Goal: Feedback & Contribution: Submit feedback/report problem

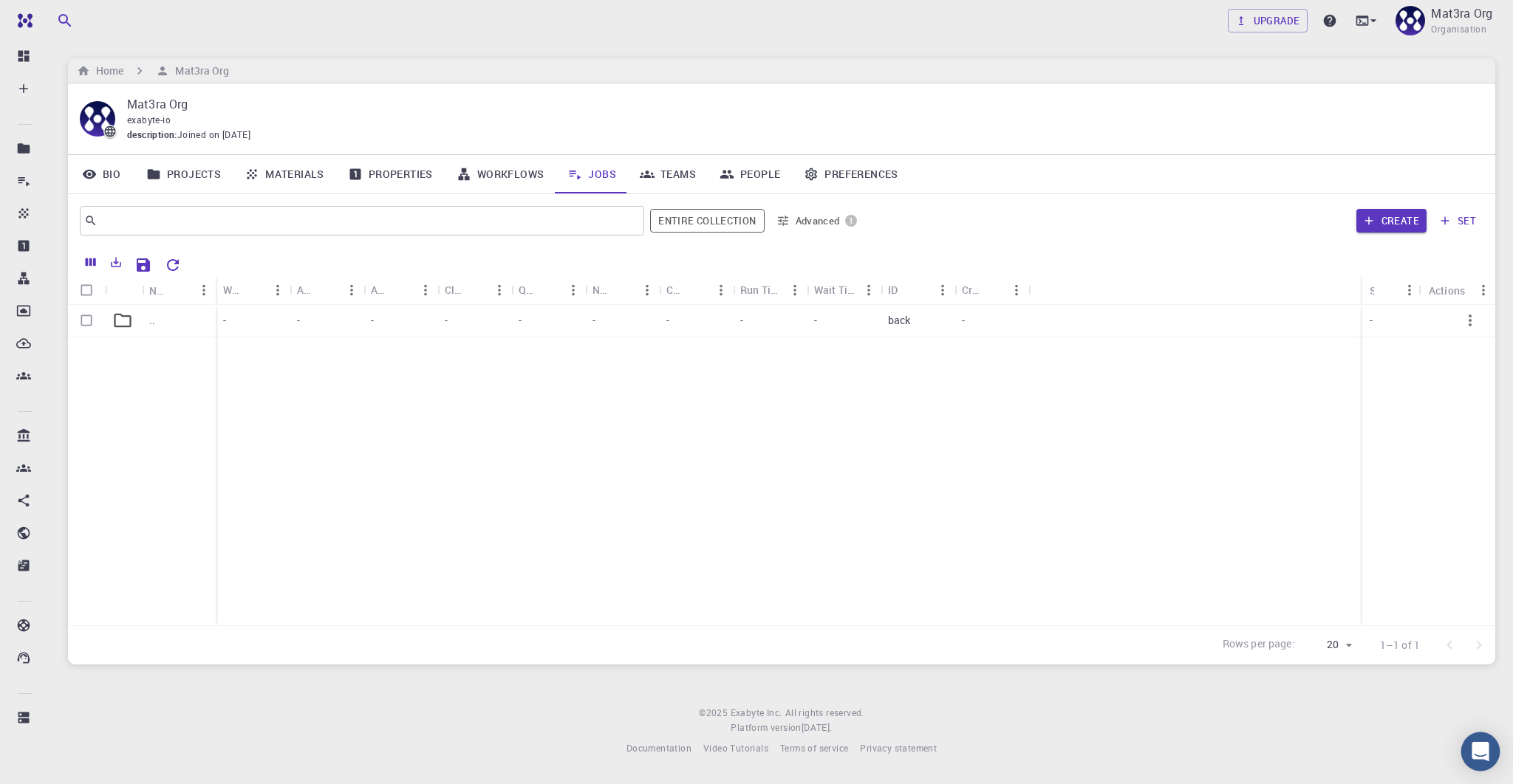
click at [1480, 752] on icon "Open Intercom Messenger" at bounding box center [1479, 752] width 17 height 19
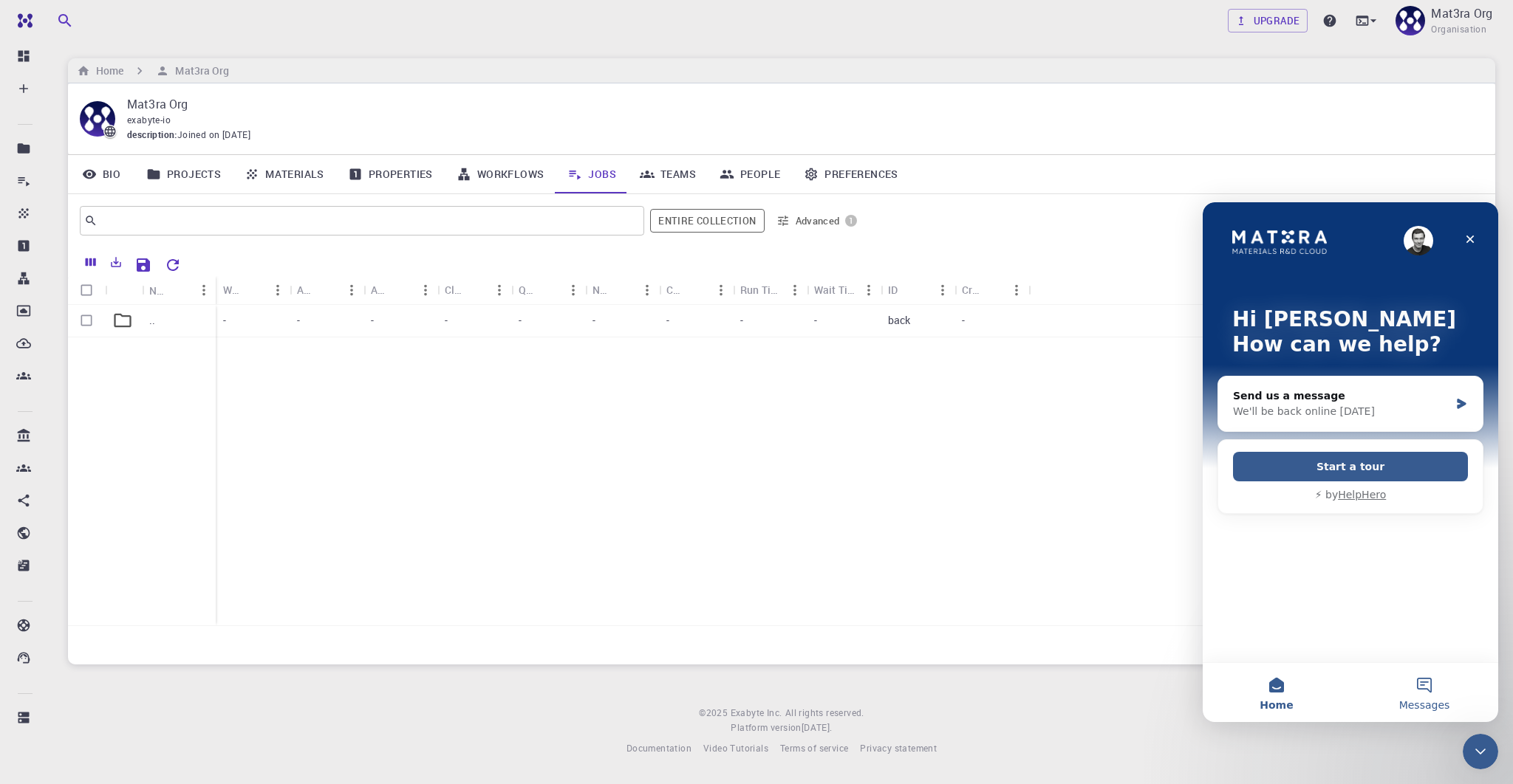
click at [1411, 696] on button "Messages" at bounding box center [1424, 692] width 148 height 59
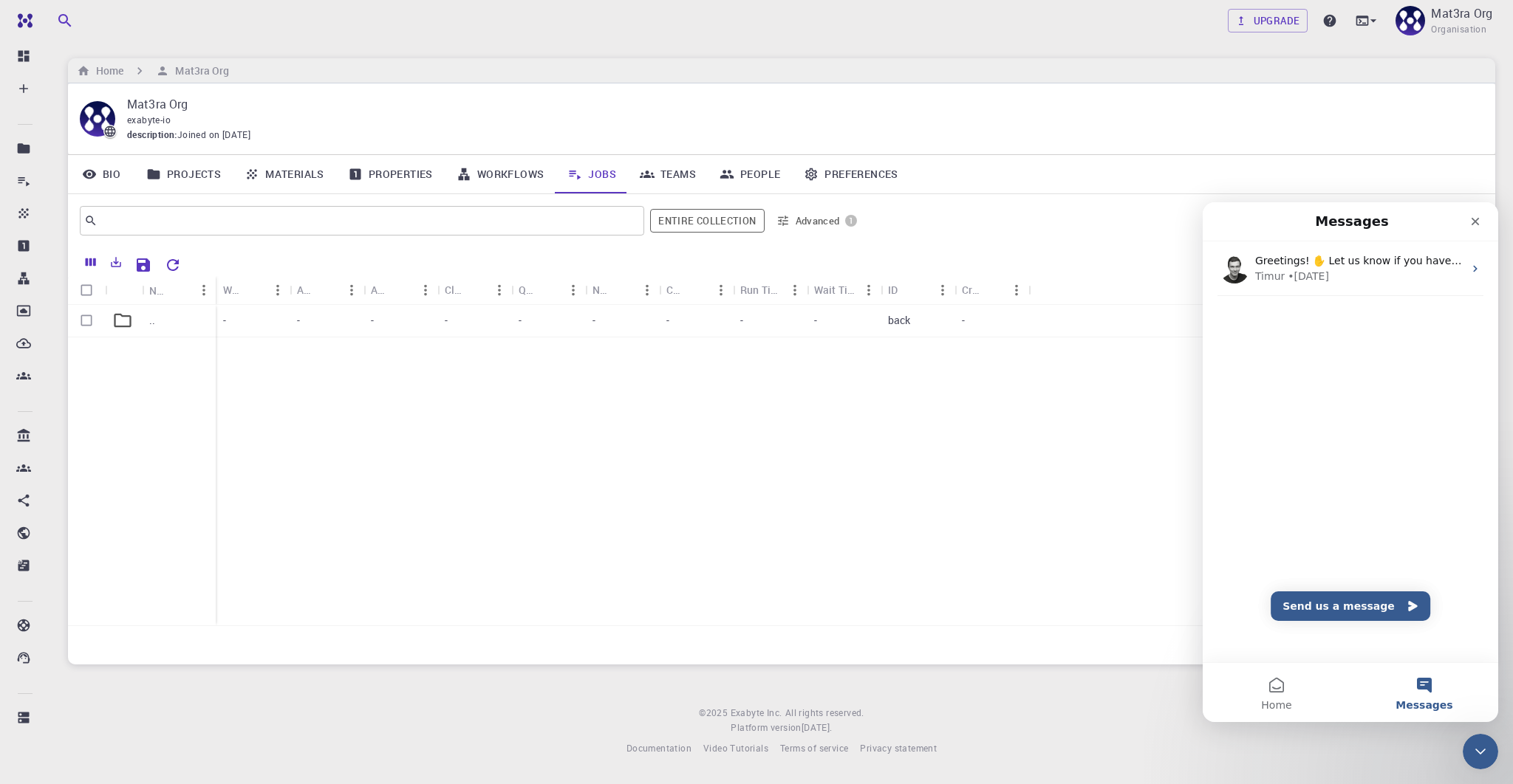
click at [409, 34] on div "Upgrade Mat3ra Org Organisation" at bounding box center [781, 21] width 1462 height 39
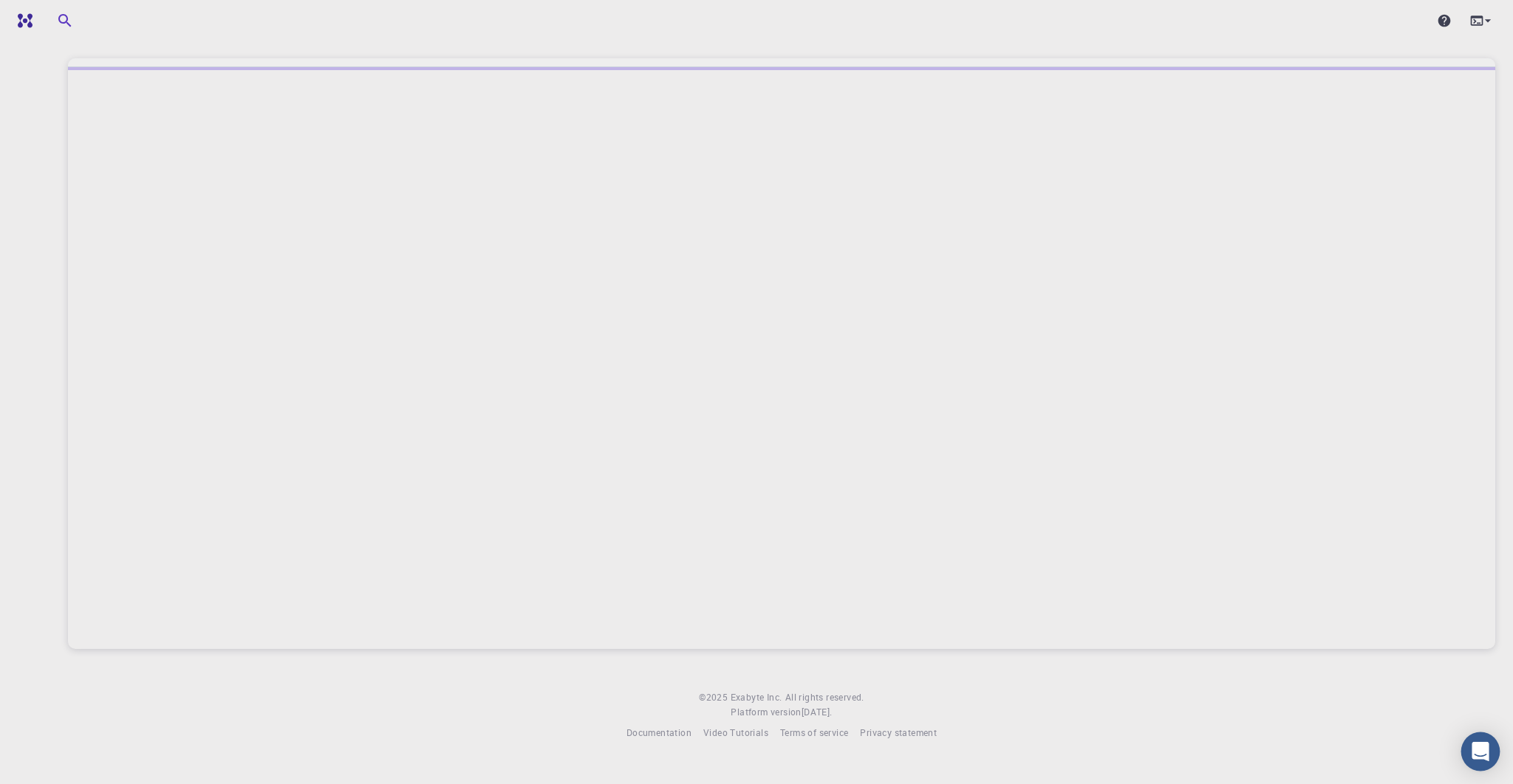
click at [1477, 753] on icon "Open Intercom Messenger" at bounding box center [1479, 752] width 17 height 19
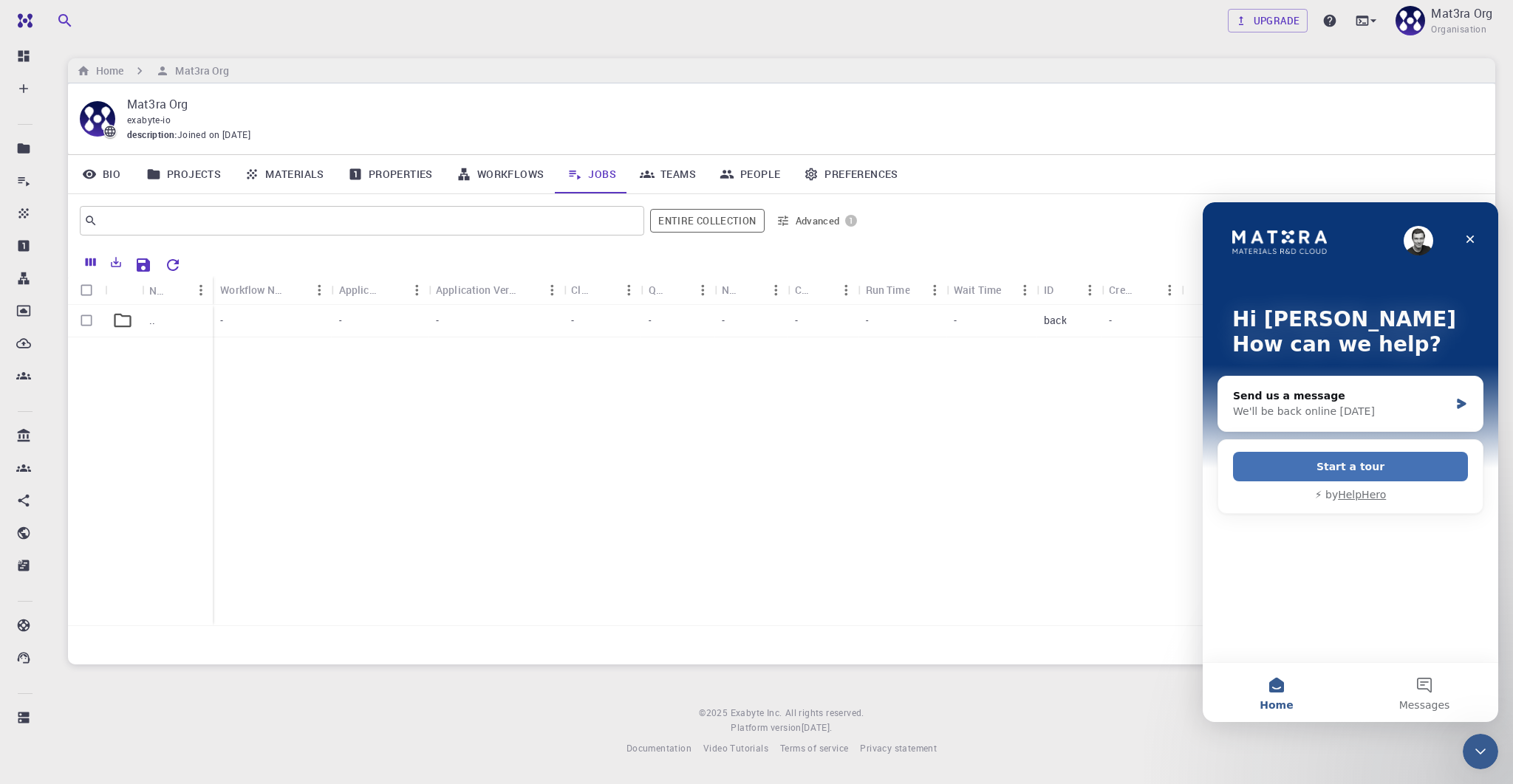
click at [1344, 465] on button "Start a tour" at bounding box center [1350, 467] width 234 height 30
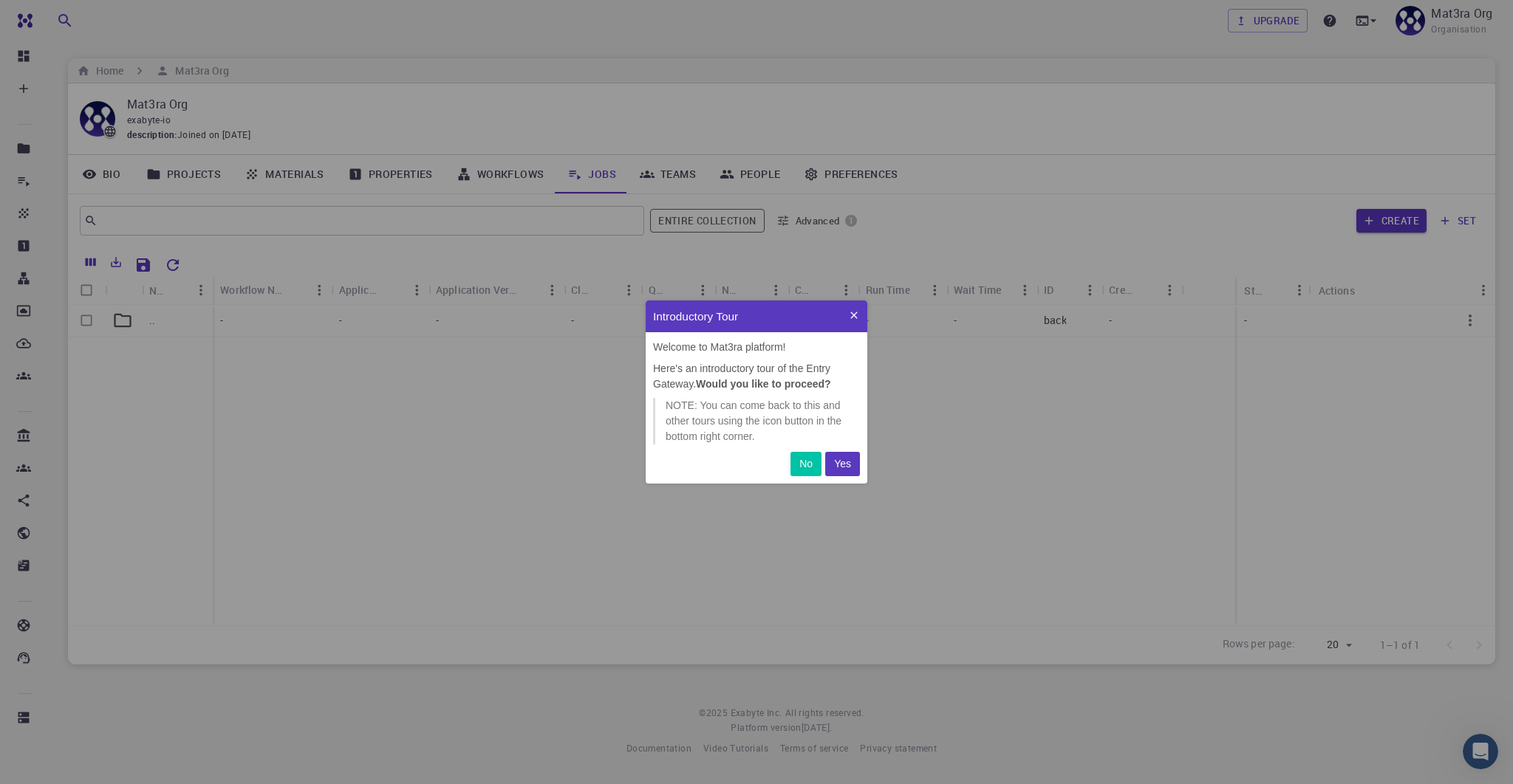
scroll to position [175, 213]
click at [854, 319] on icon at bounding box center [854, 314] width 11 height 11
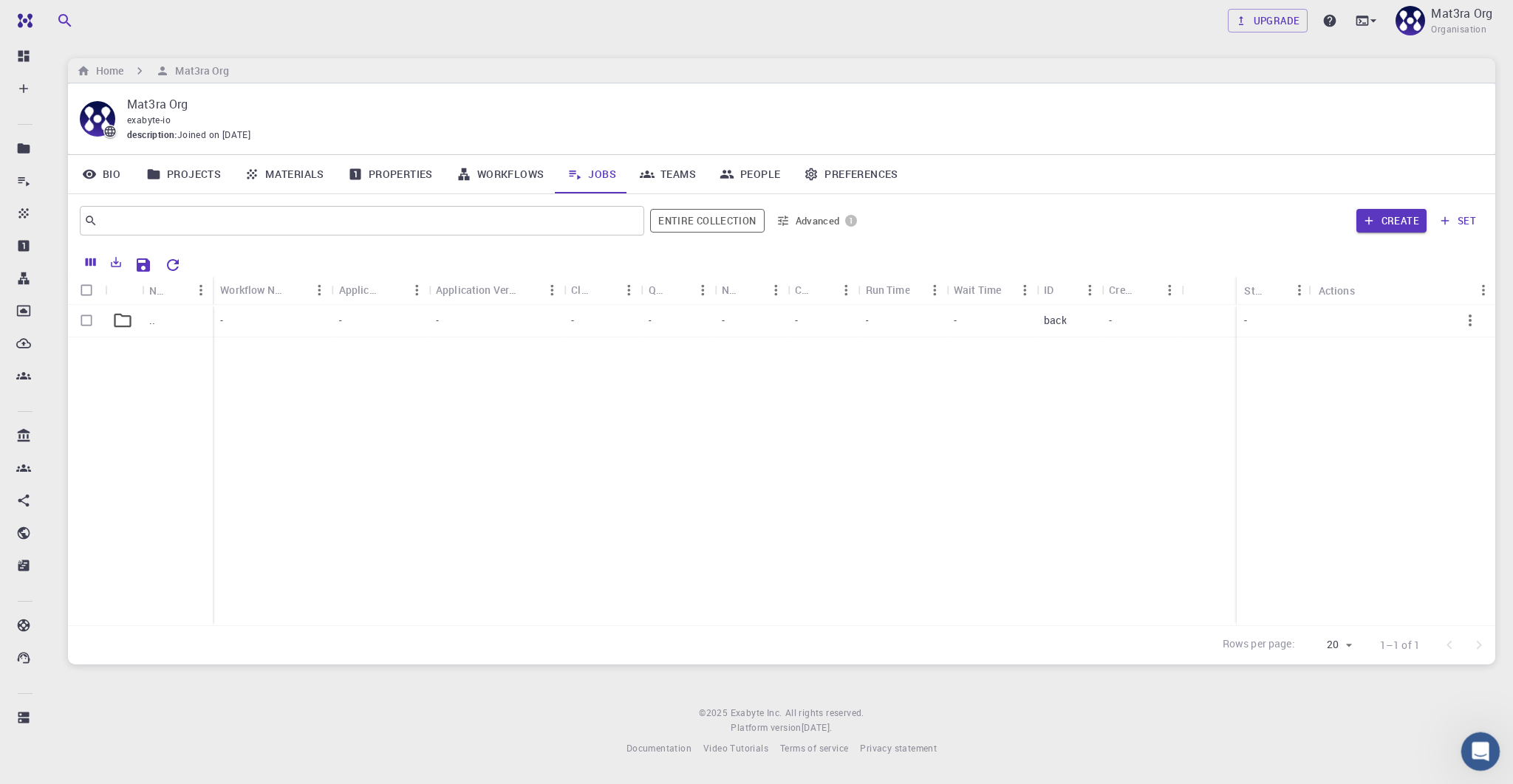
click at [1471, 751] on icon "Open Intercom Messenger" at bounding box center [1479, 750] width 25 height 25
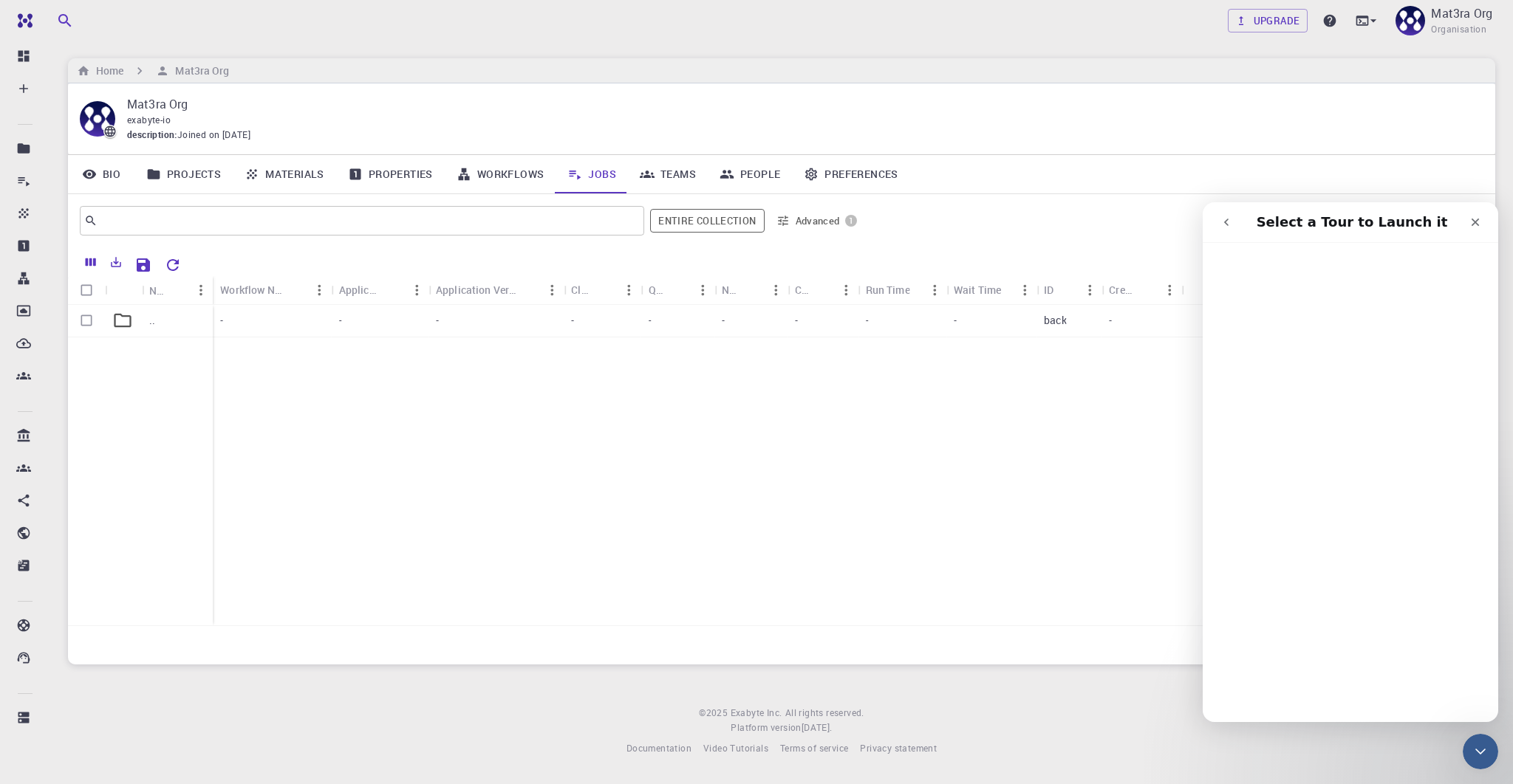
click at [1228, 223] on icon "go back" at bounding box center [1226, 221] width 11 height 11
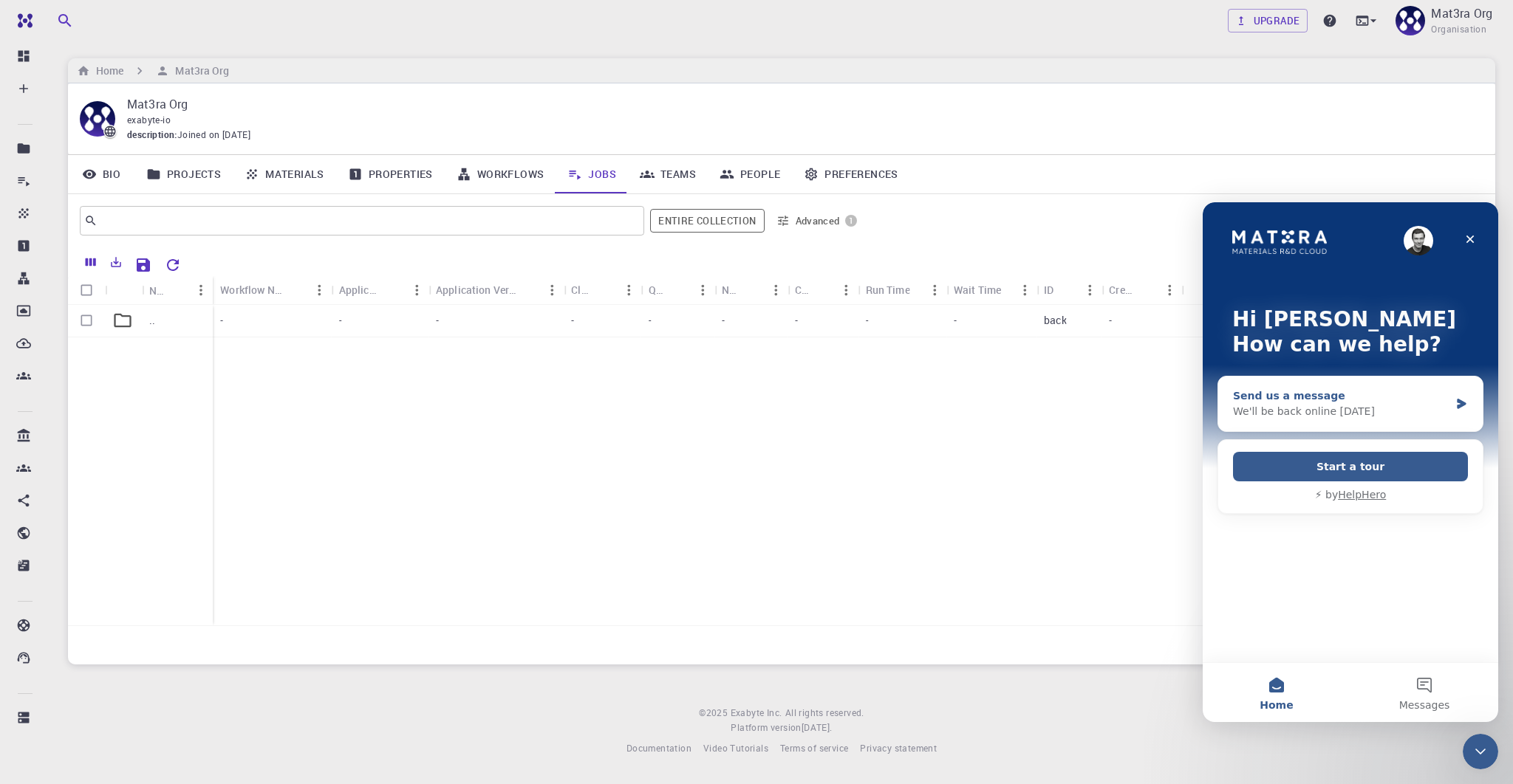
click at [1346, 406] on div "We'll be back online [DATE]" at bounding box center [1341, 412] width 216 height 16
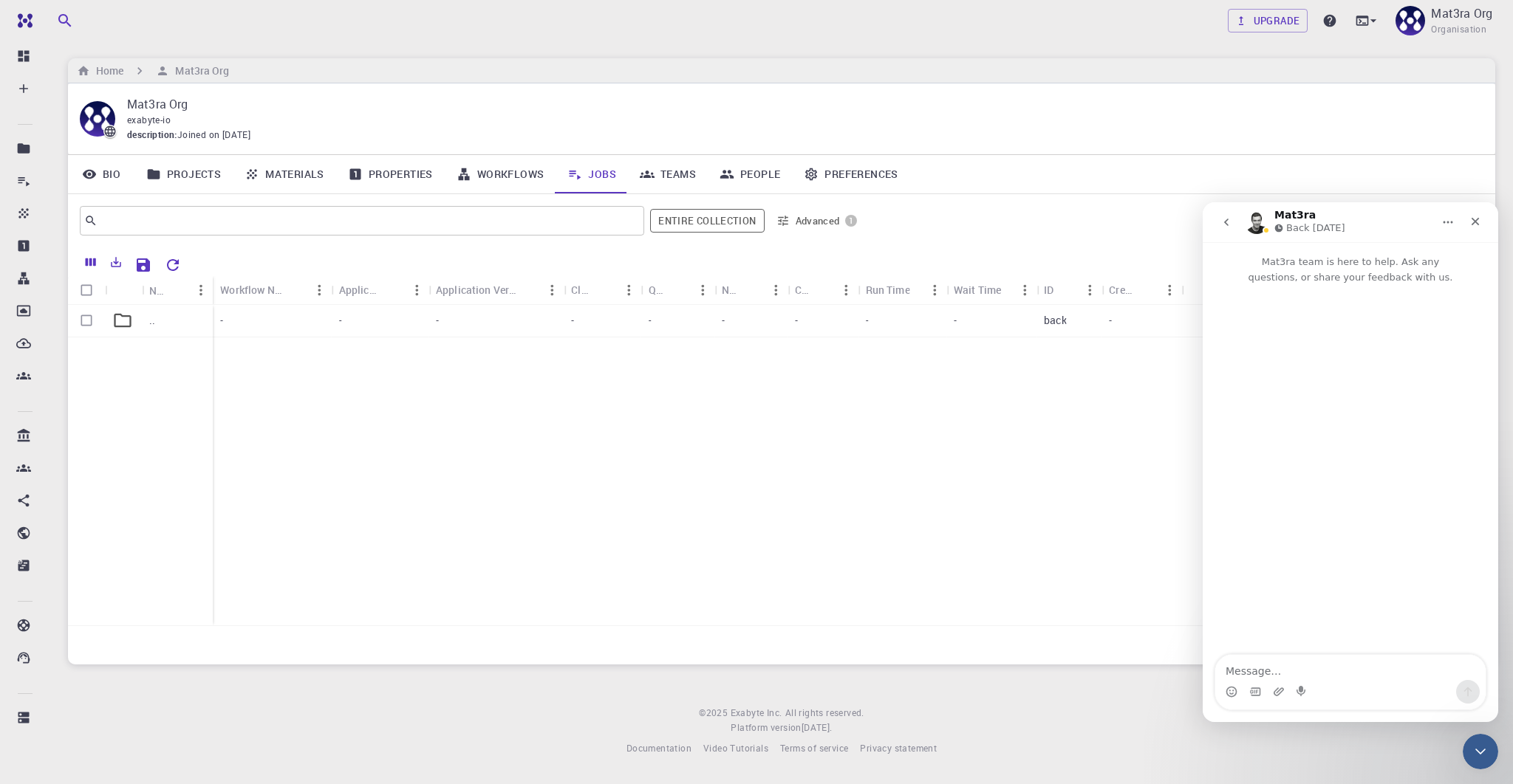
click at [1228, 221] on icon "go back" at bounding box center [1226, 221] width 11 height 11
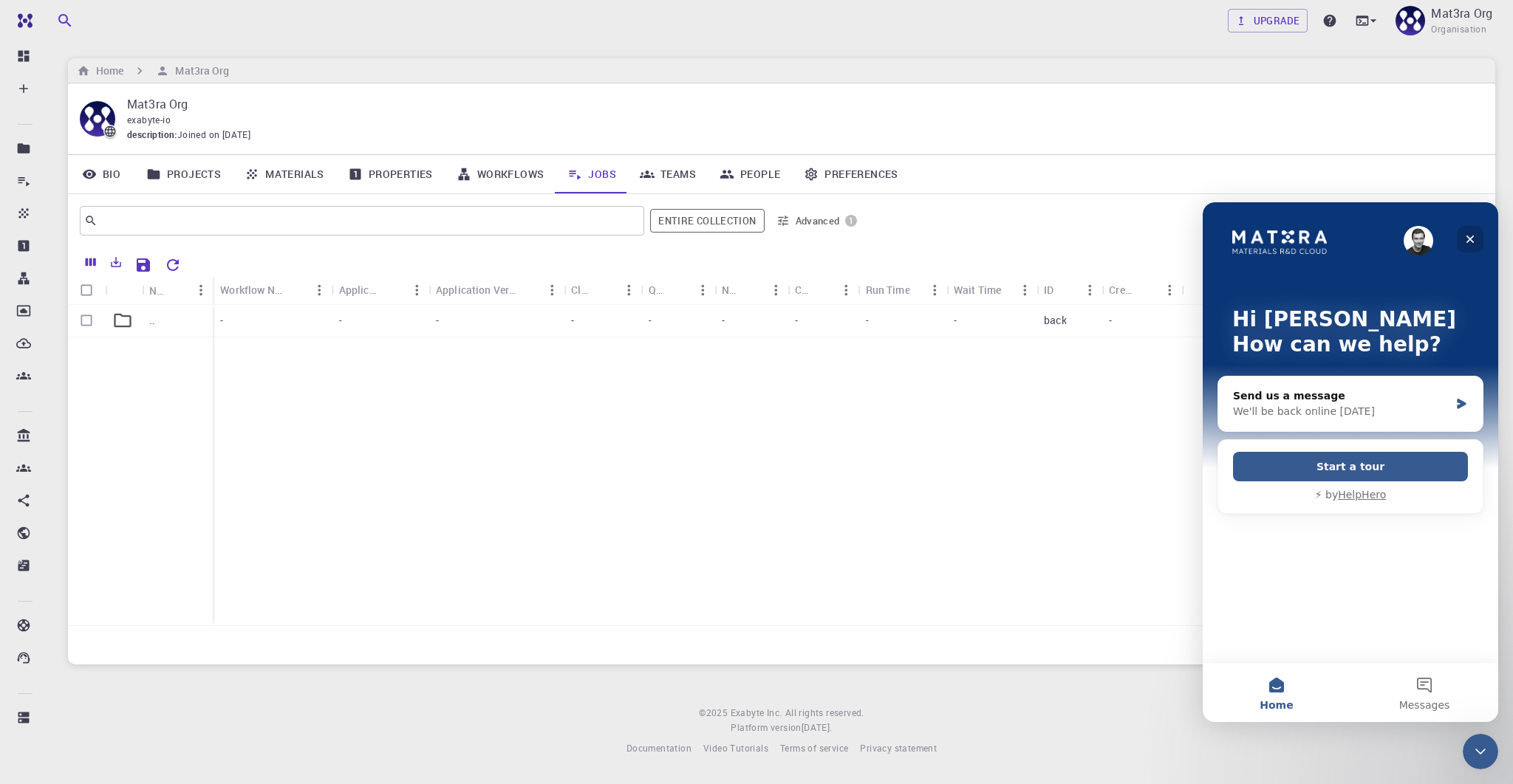
click at [1466, 244] on icon "Close" at bounding box center [1469, 239] width 11 height 11
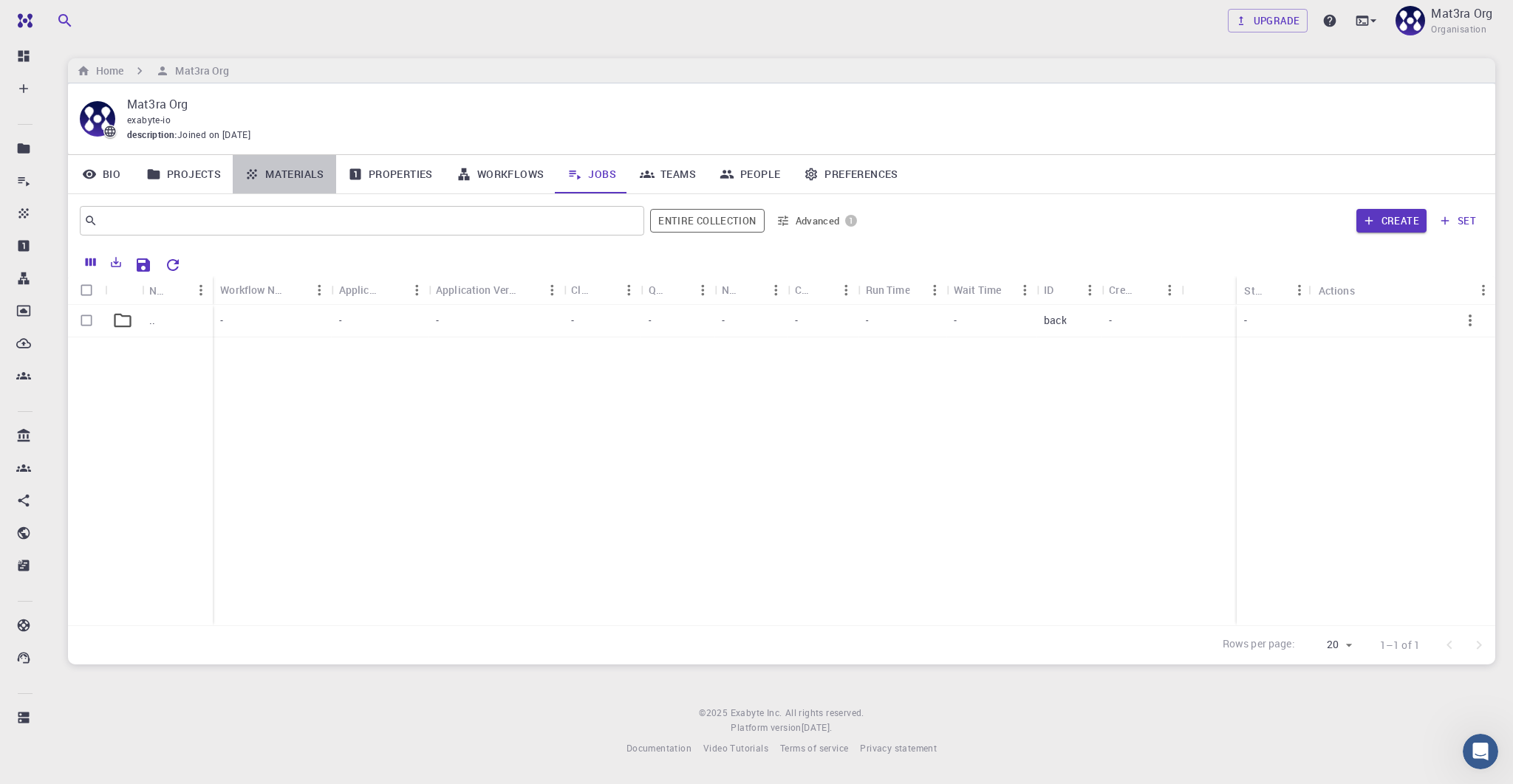
click at [309, 170] on link "Materials" at bounding box center [285, 175] width 104 height 39
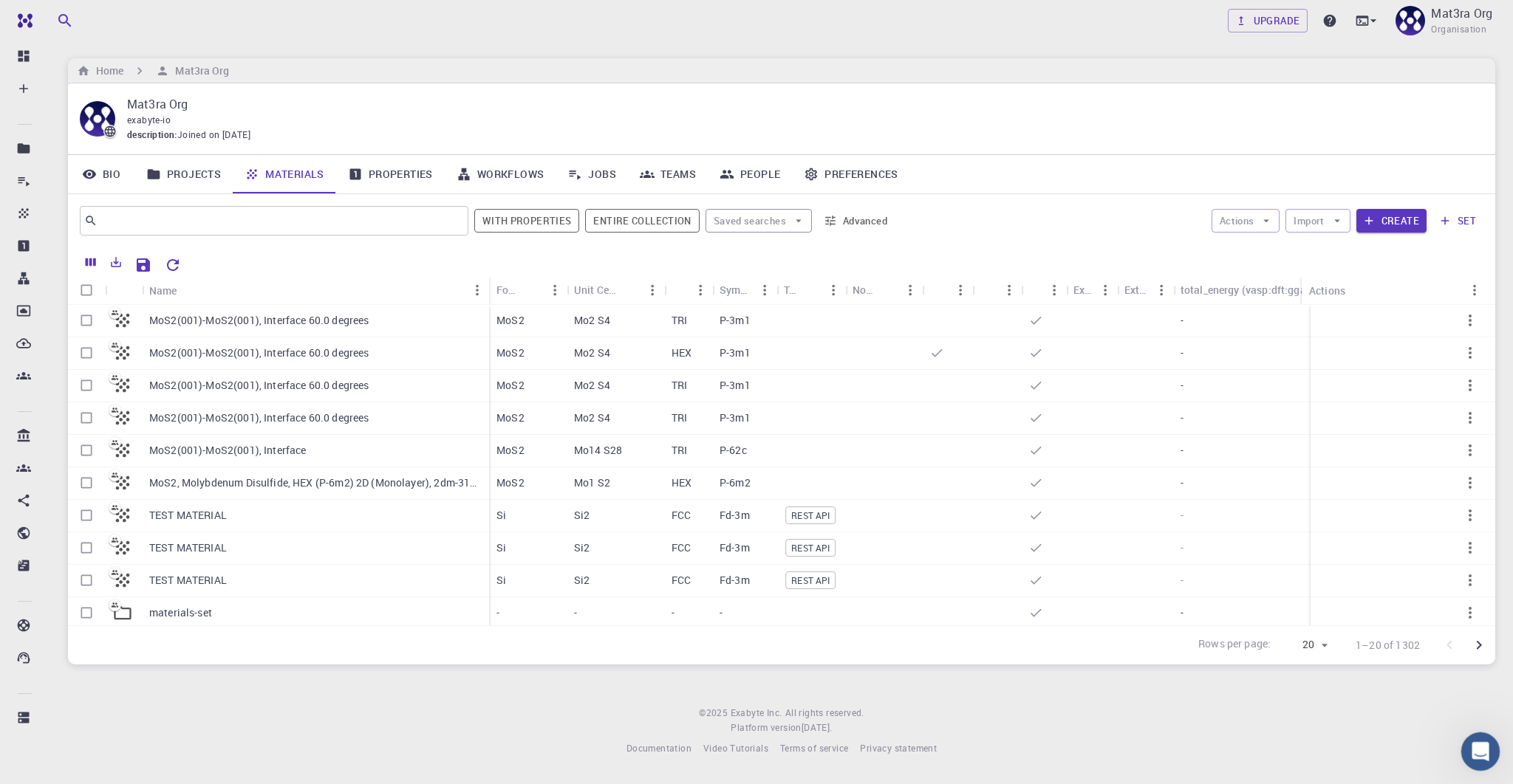
click at [1473, 749] on icon "Open Intercom Messenger" at bounding box center [1479, 750] width 25 height 25
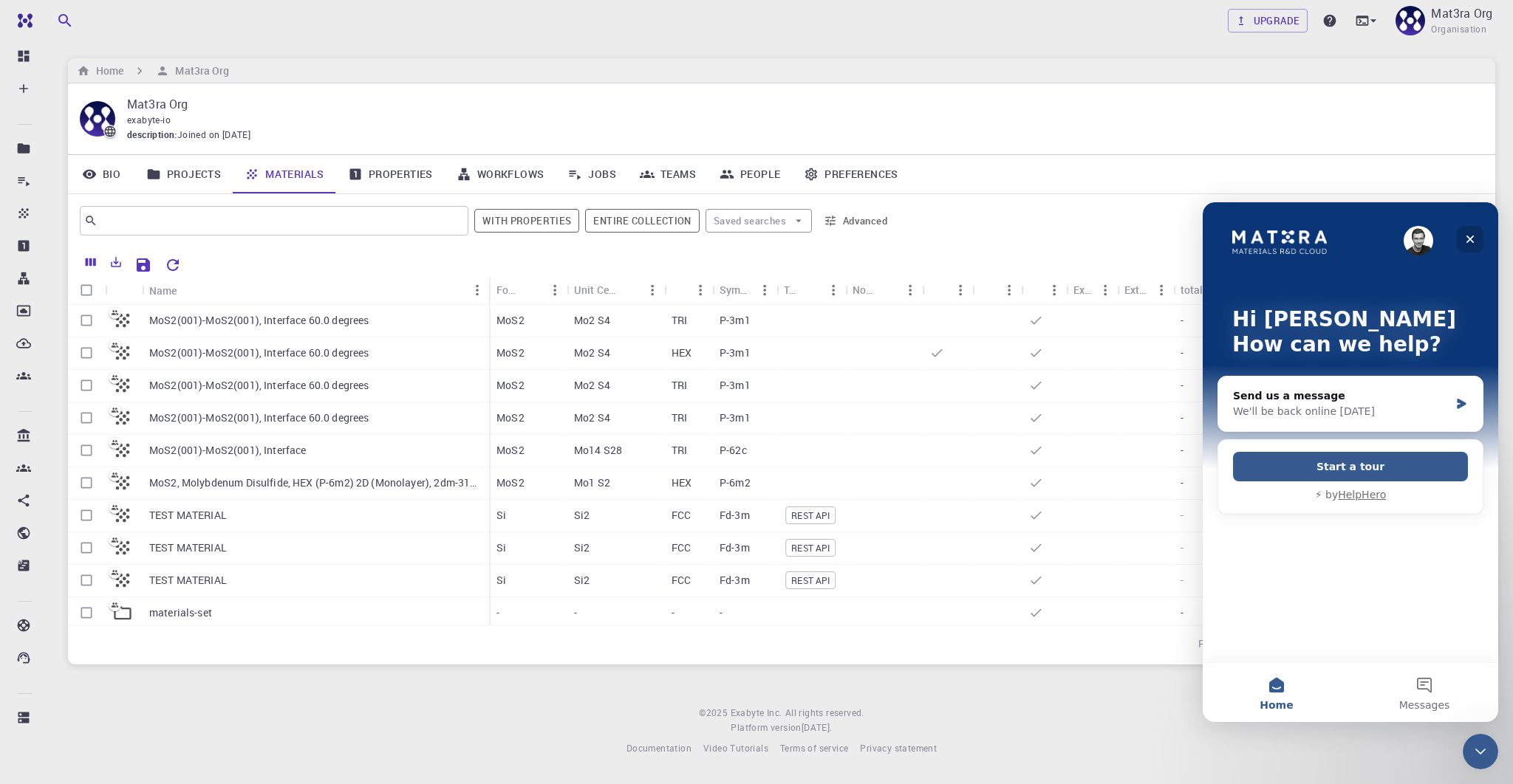
click at [1473, 241] on icon "Close" at bounding box center [1470, 239] width 8 height 8
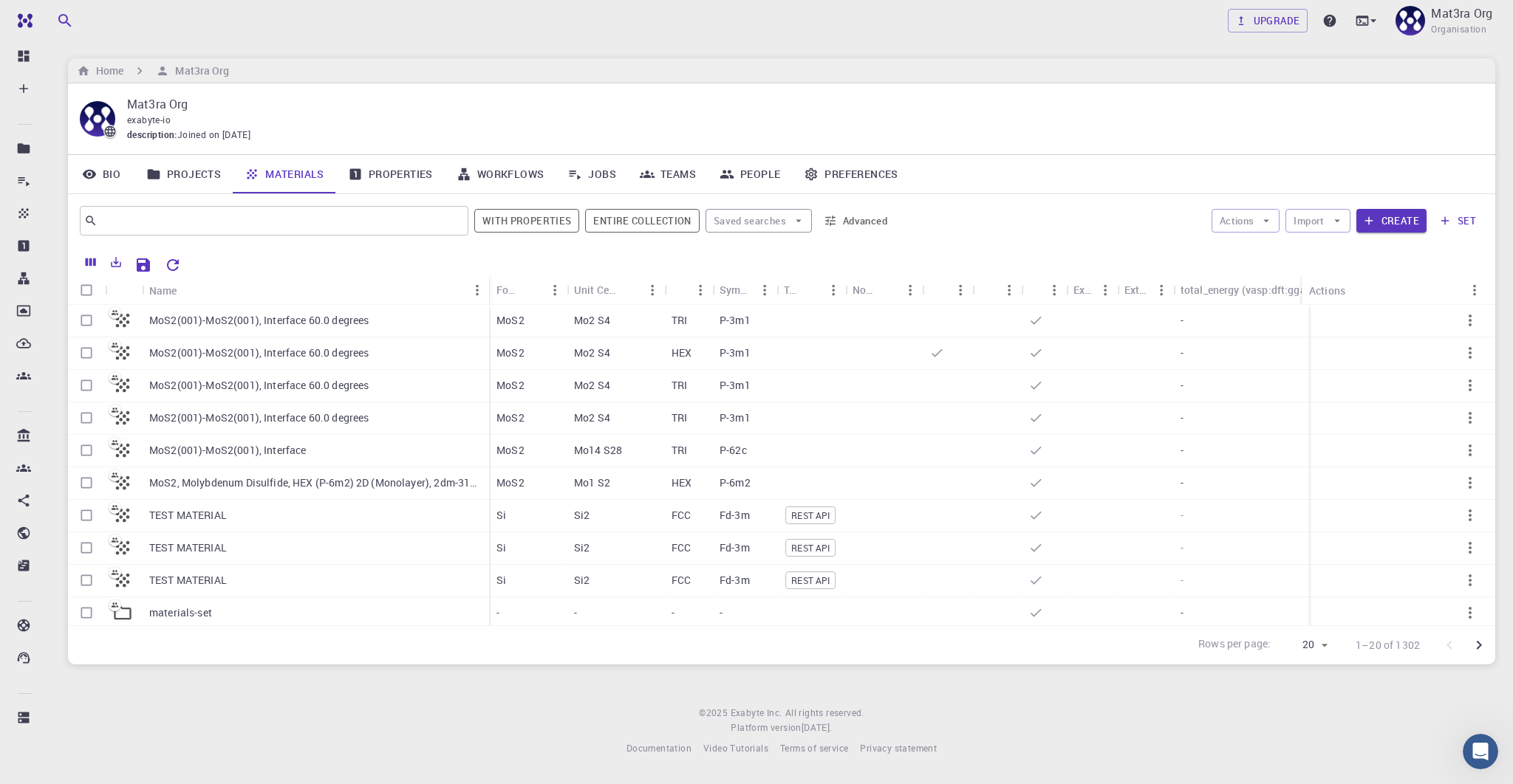
click at [436, 22] on div "Upgrade Mat3ra Org Organisation" at bounding box center [781, 21] width 1462 height 39
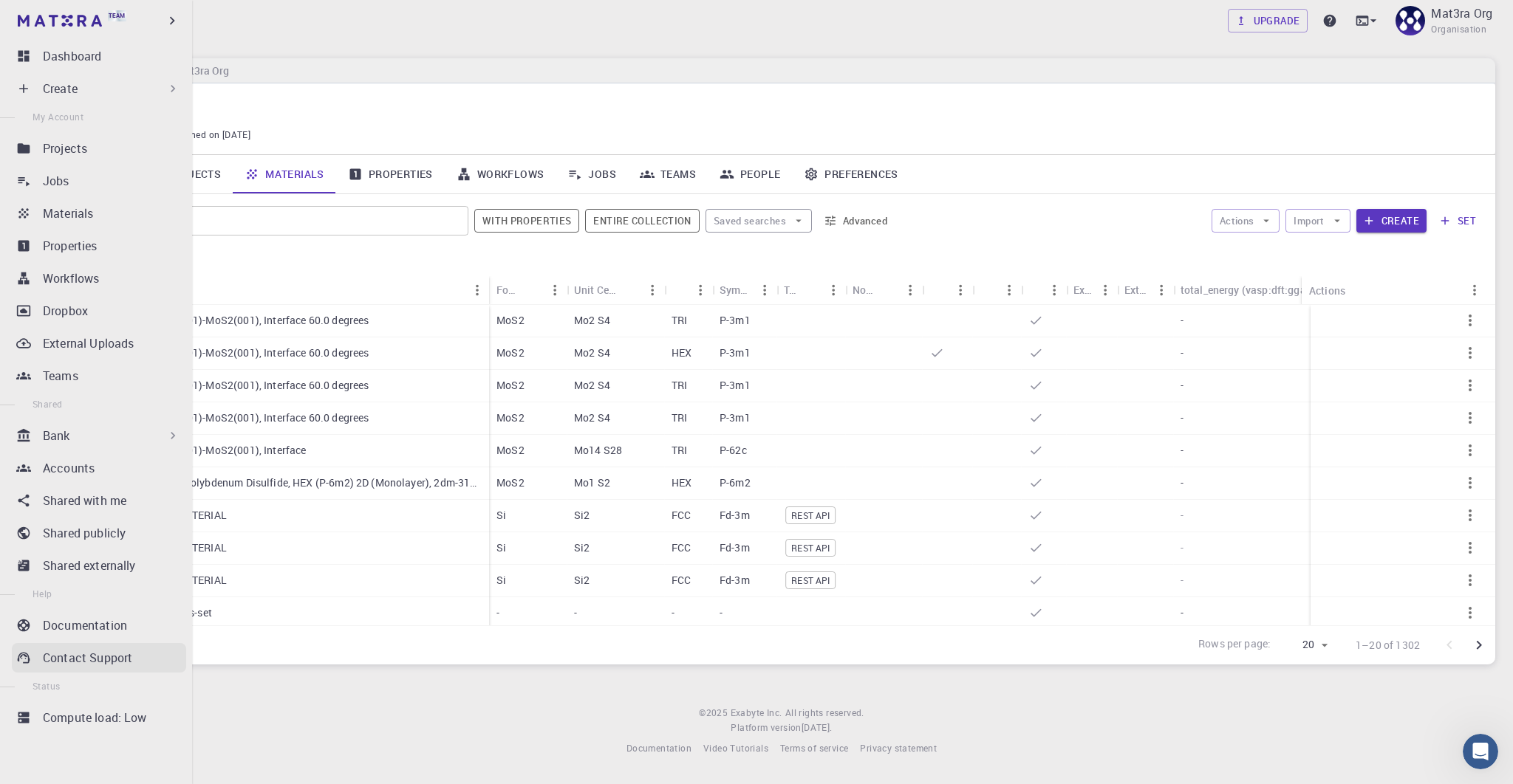
click at [101, 665] on p "Contact Support" at bounding box center [88, 658] width 90 height 18
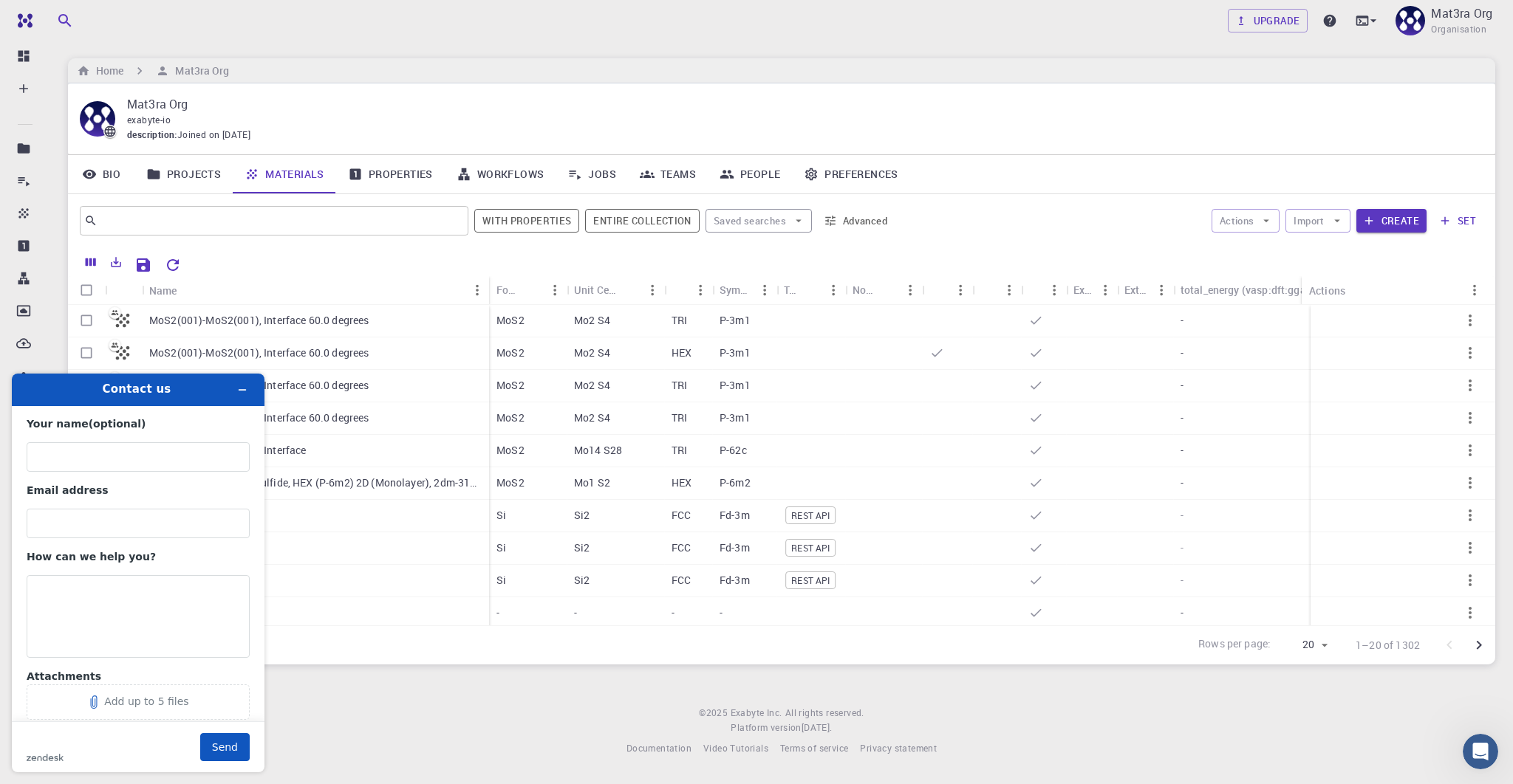
scroll to position [28, 0]
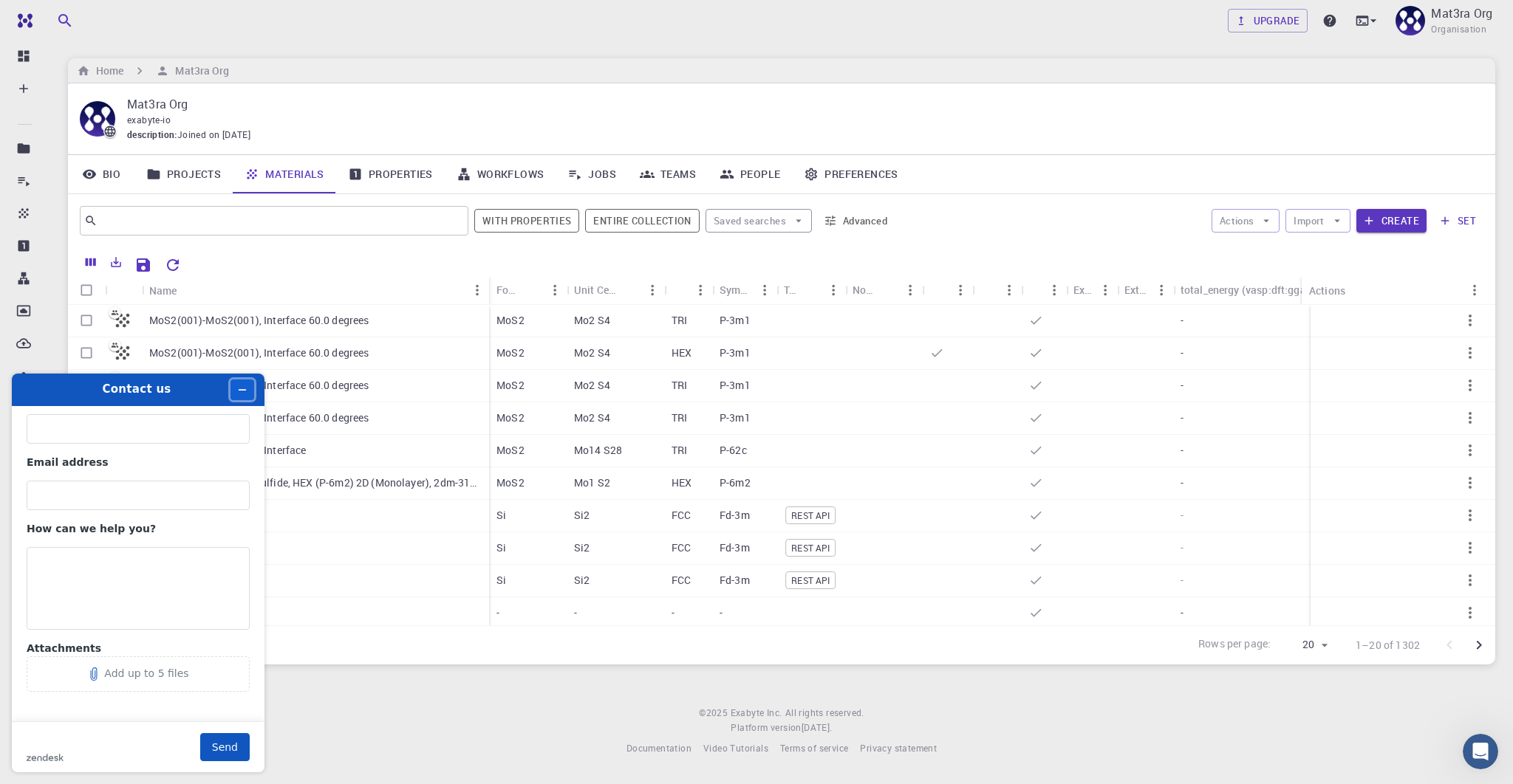
click at [247, 392] on icon "Minimize widget" at bounding box center [242, 390] width 11 height 11
